Goal: Check status: Check status

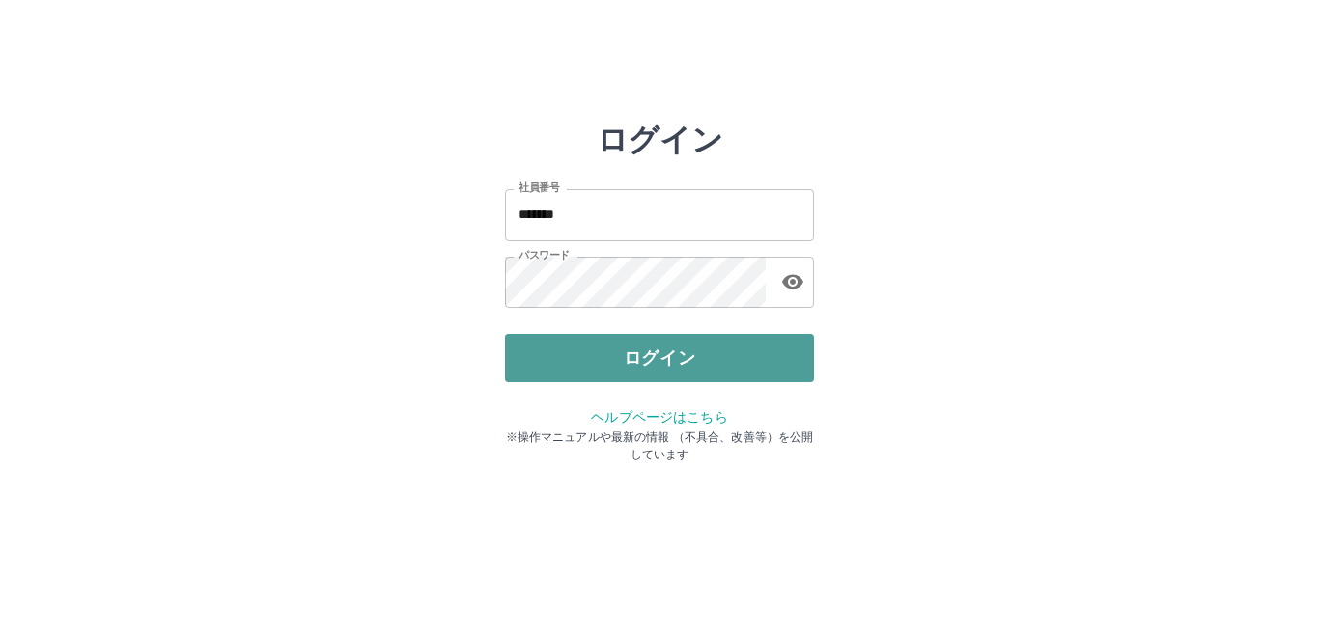
click at [663, 367] on button "ログイン" at bounding box center [659, 358] width 309 height 48
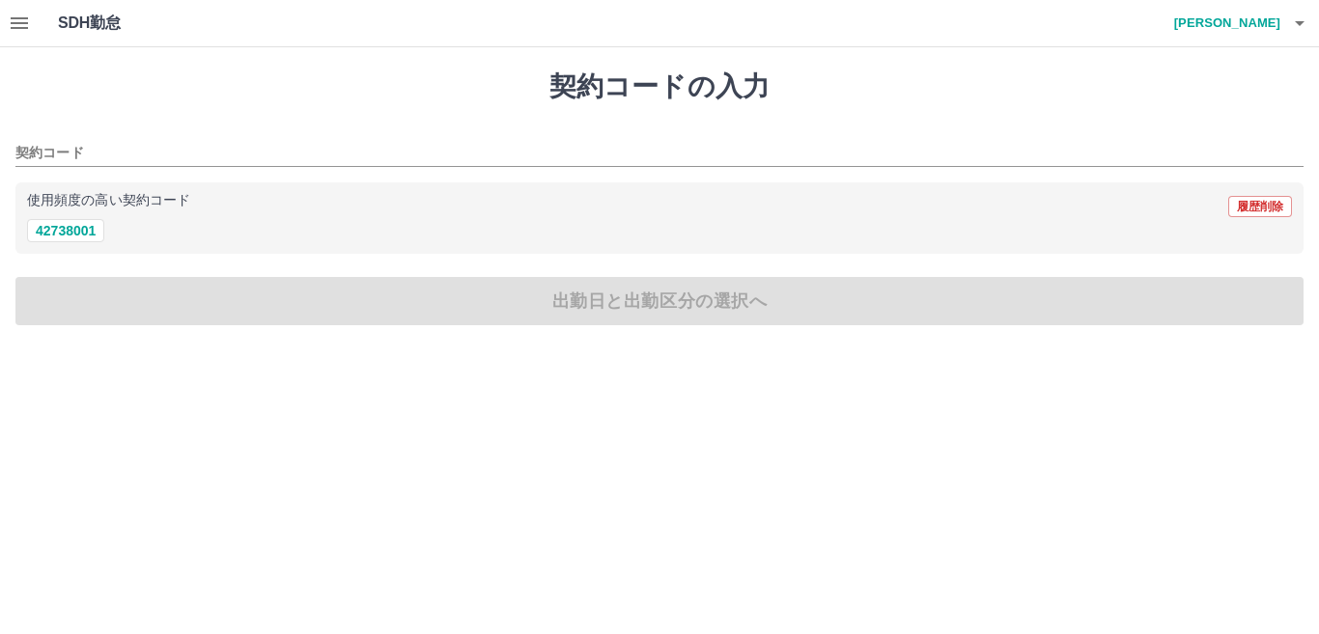
click at [22, 23] on icon "button" at bounding box center [19, 23] width 17 height 12
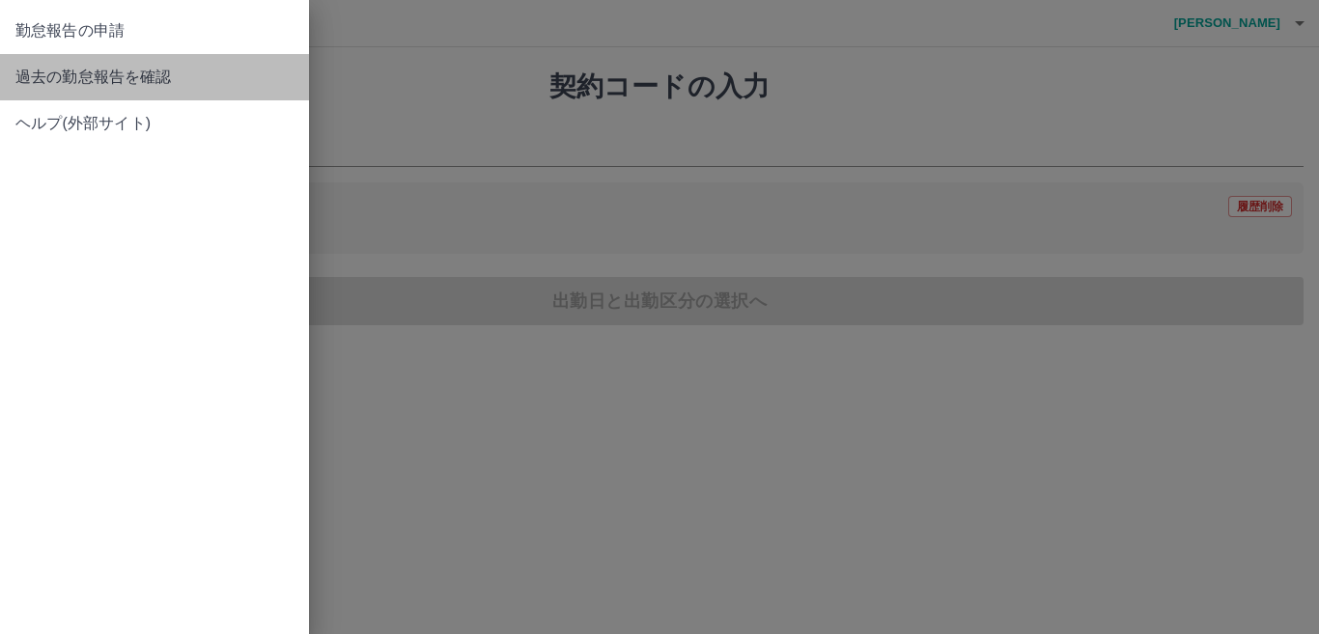
click at [78, 80] on span "過去の勤怠報告を確認" at bounding box center [154, 77] width 278 height 23
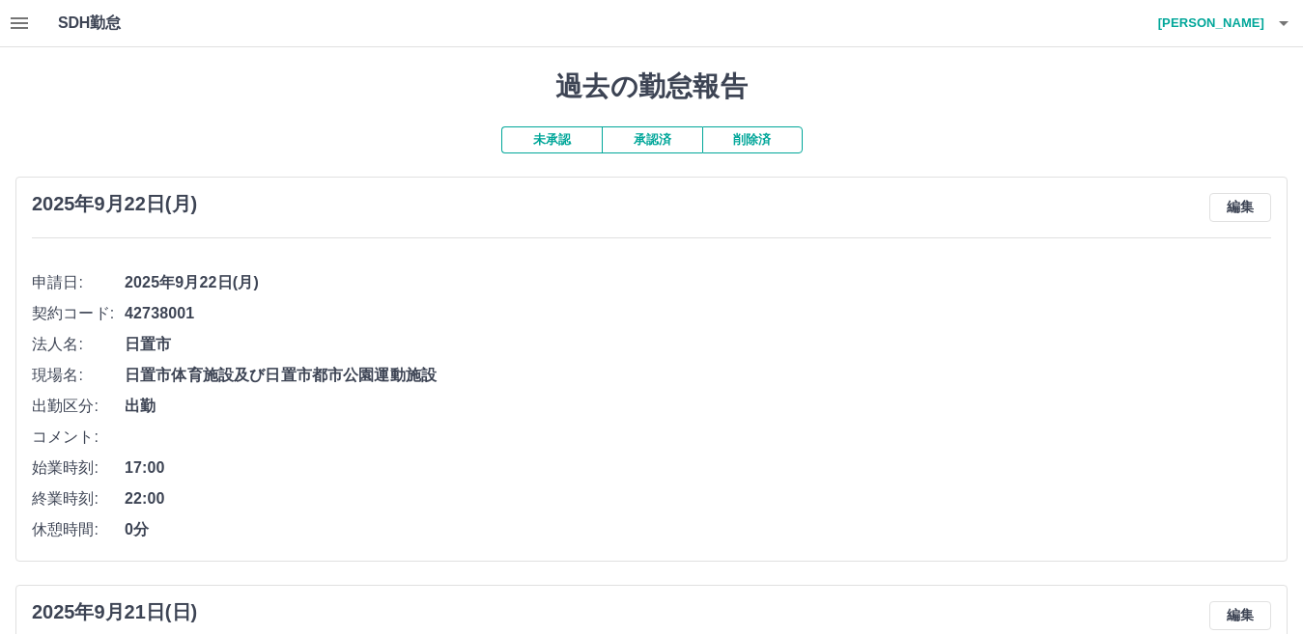
click at [640, 146] on button "承認済" at bounding box center [652, 139] width 100 height 27
click at [1281, 23] on icon "button" at bounding box center [1283, 23] width 10 height 5
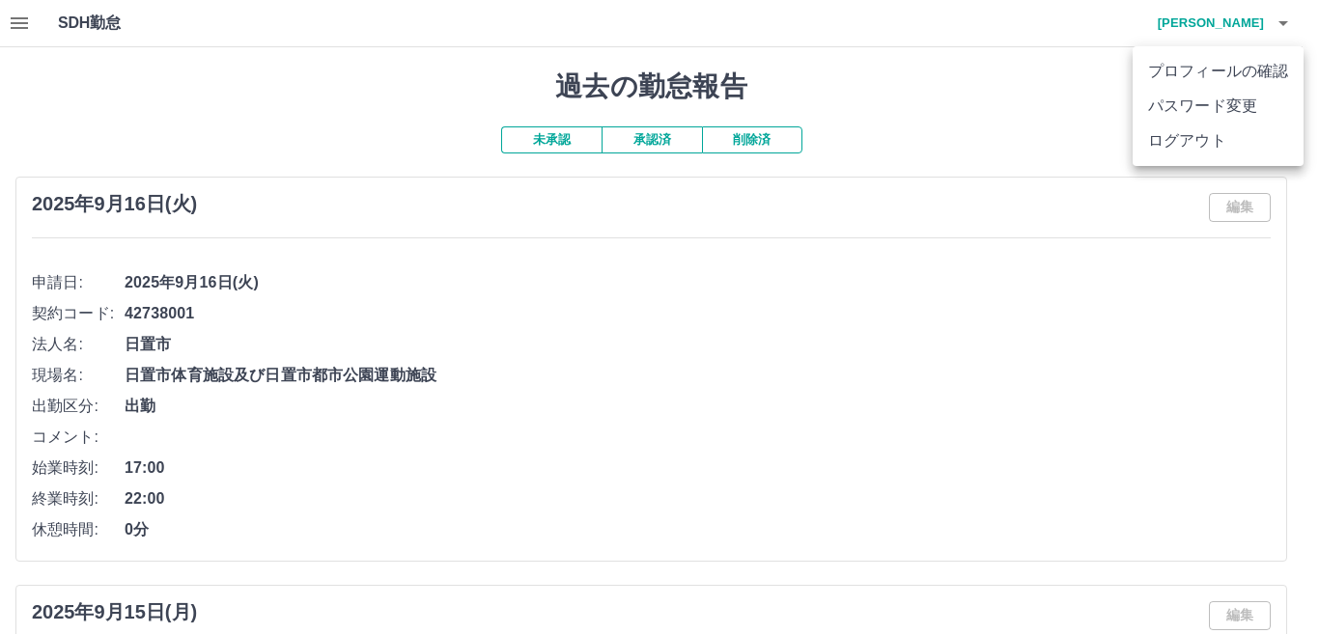
click at [1191, 137] on li "ログアウト" at bounding box center [1218, 141] width 171 height 35
